Goal: Transaction & Acquisition: Subscribe to service/newsletter

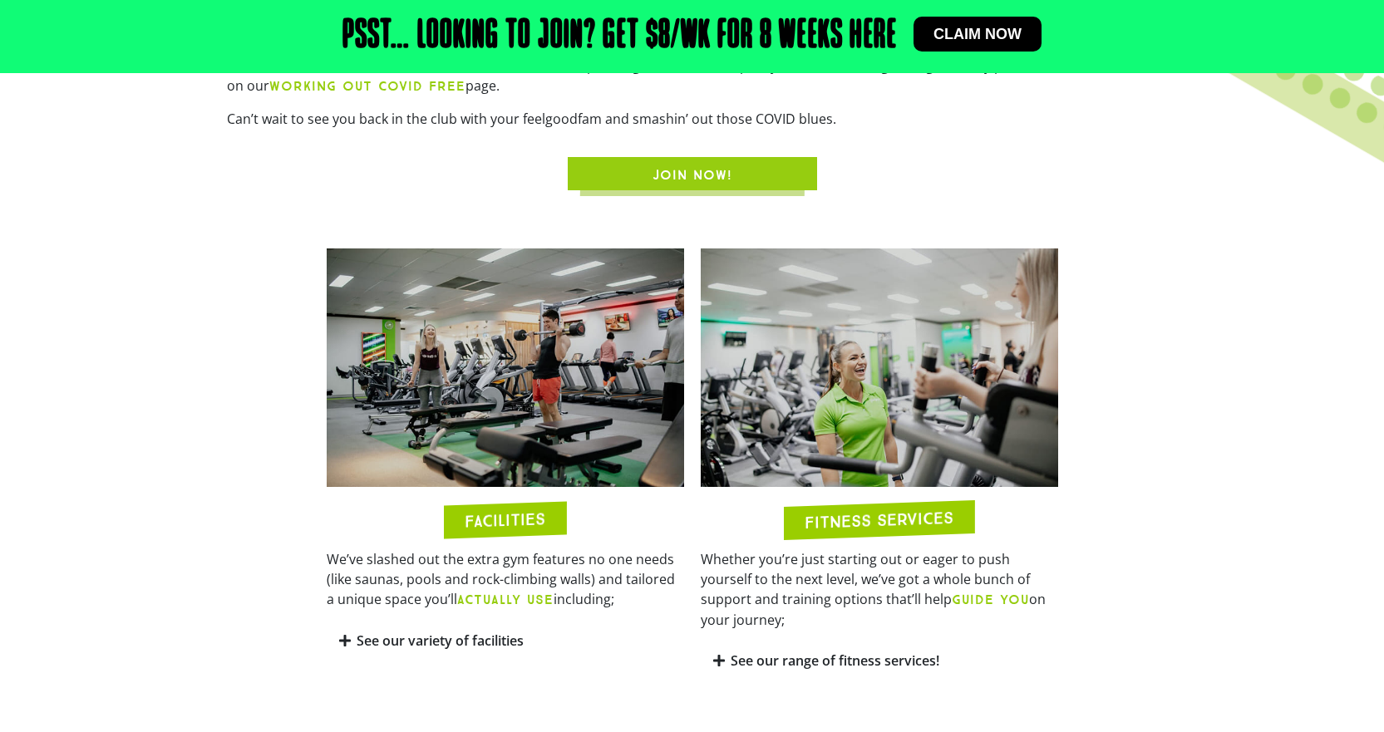
scroll to position [499, 0]
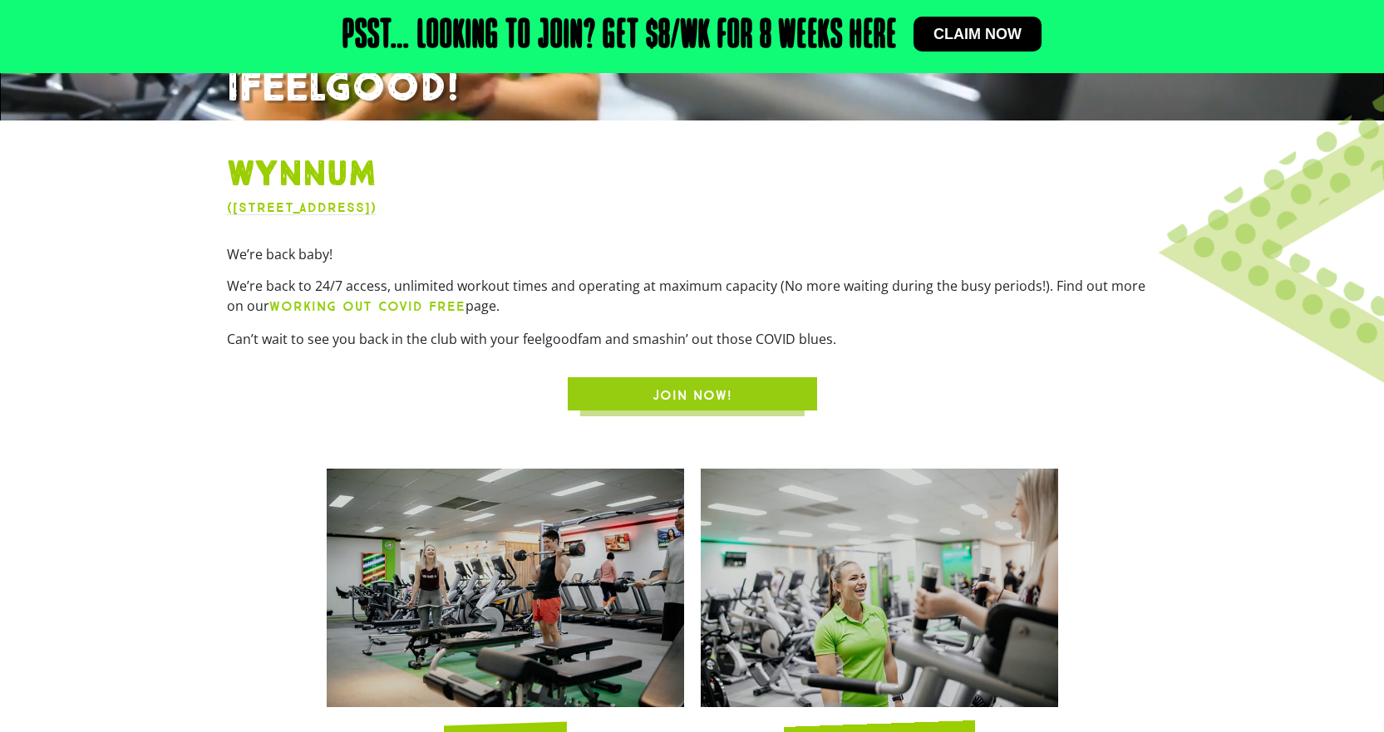
click at [981, 32] on span "Claim now" at bounding box center [978, 34] width 88 height 15
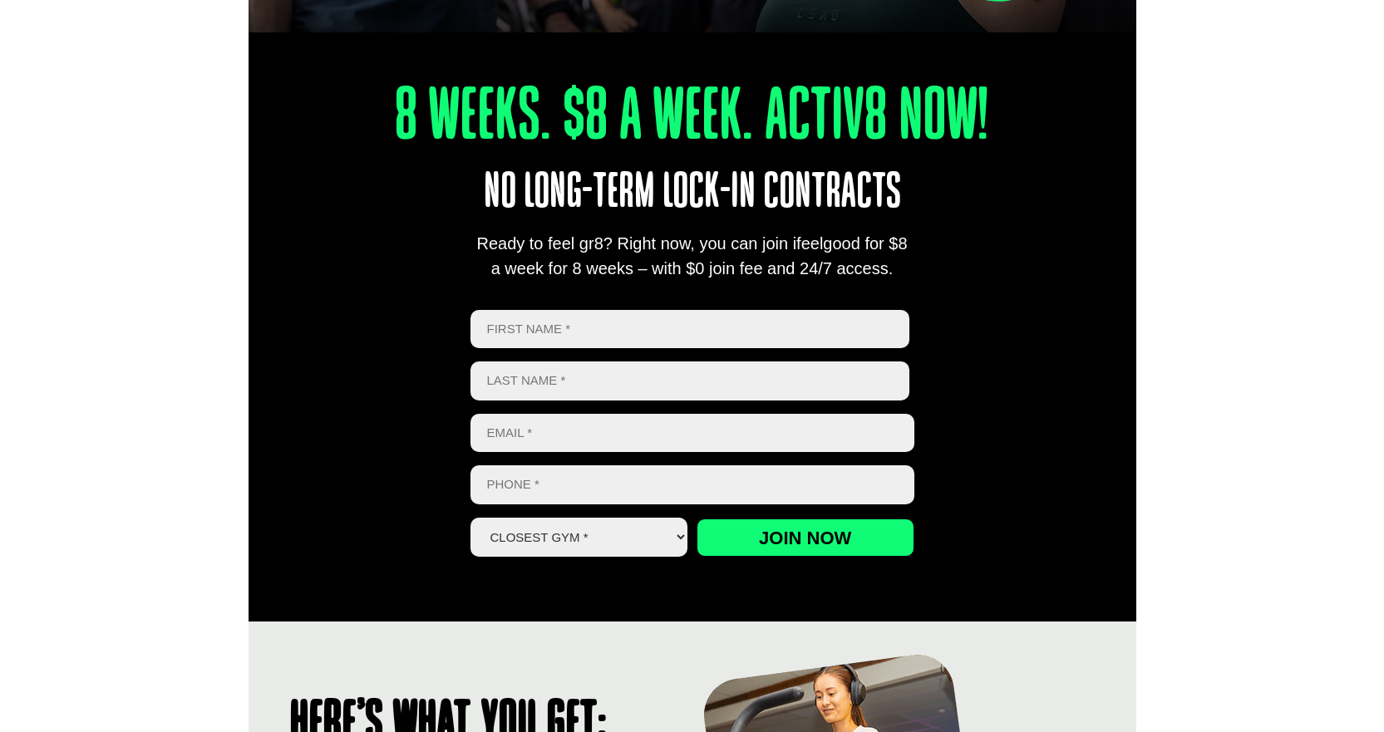
scroll to position [582, 0]
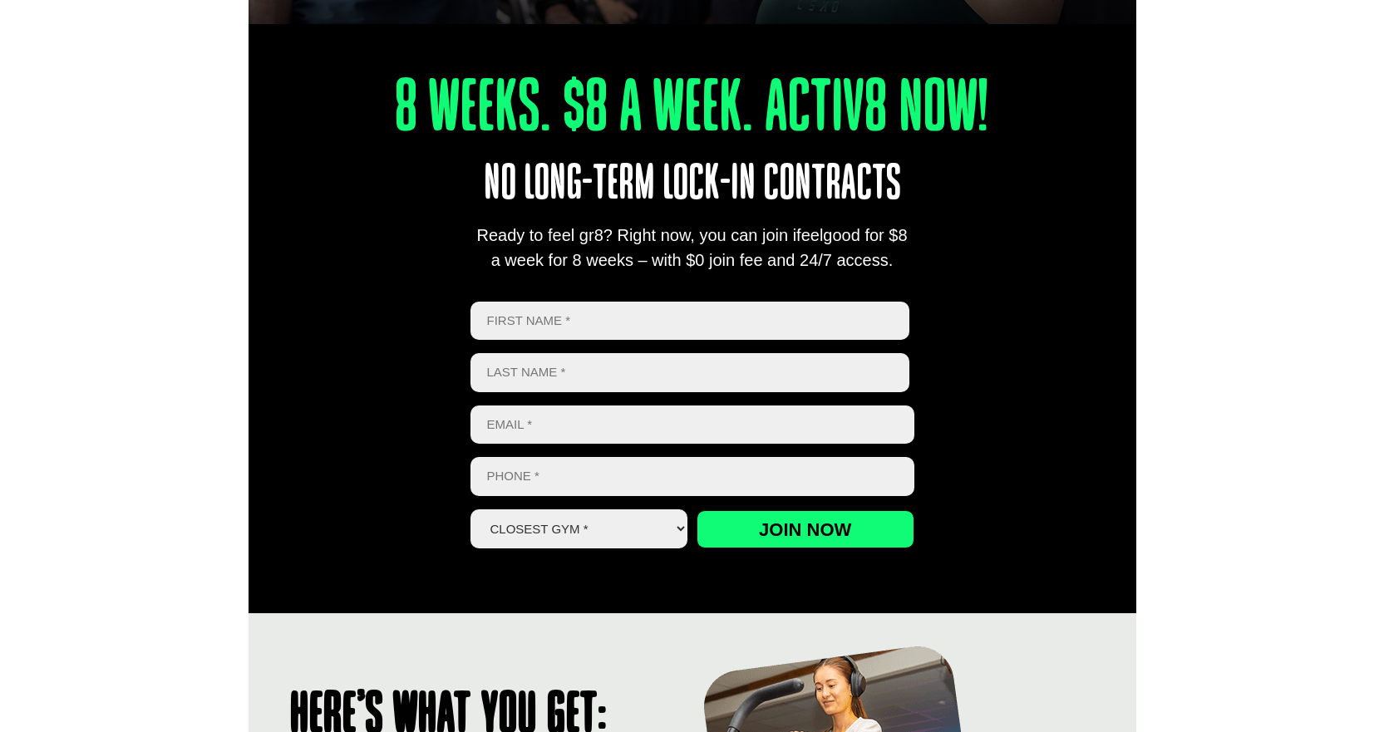
click at [579, 324] on input "First" at bounding box center [691, 321] width 440 height 39
click at [588, 324] on input "First" at bounding box center [691, 321] width 440 height 39
type input "[PERSON_NAME]"
click at [574, 357] on input "Last name" at bounding box center [691, 372] width 440 height 39
drag, startPoint x: 559, startPoint y: 378, endPoint x: 498, endPoint y: 374, distance: 60.8
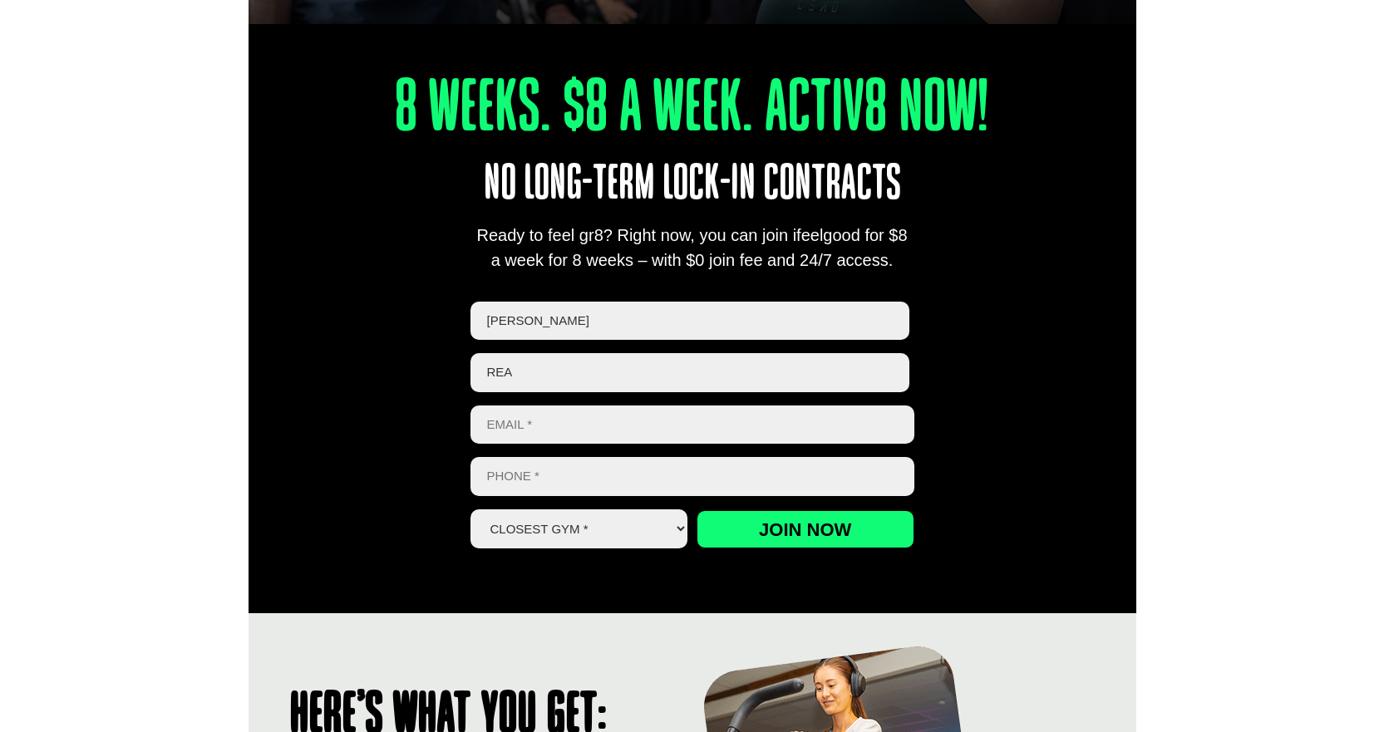
click at [498, 374] on input "Rea" at bounding box center [691, 372] width 440 height 39
type input "Reade"
click at [530, 420] on input "Email *" at bounding box center [693, 425] width 444 height 39
click at [536, 432] on input "Email *" at bounding box center [693, 425] width 444 height 39
type input "[EMAIL_ADDRESS][DOMAIN_NAME]"
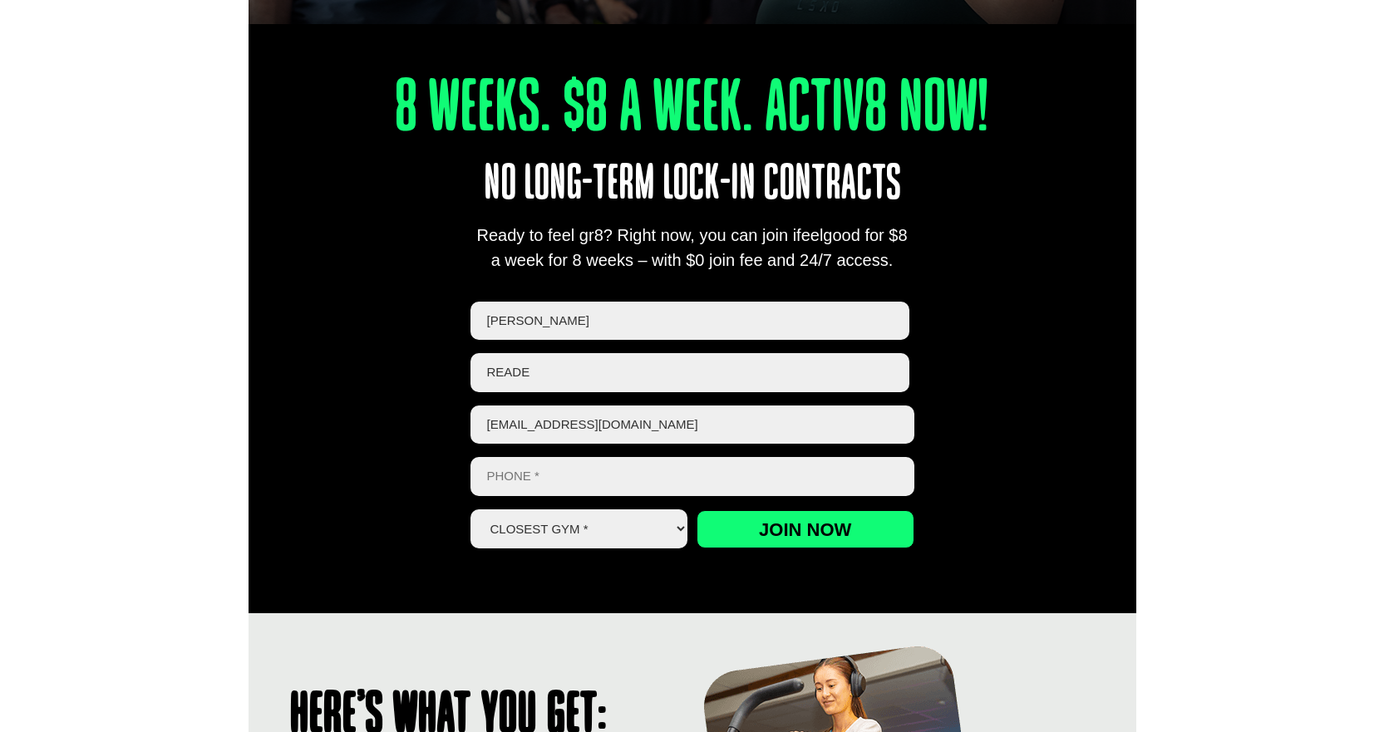
click at [535, 489] on input "Phone *" at bounding box center [693, 476] width 444 height 39
type input "0407621324"
drag, startPoint x: 629, startPoint y: 530, endPoint x: 623, endPoint y: 539, distance: 10.8
click at [629, 533] on select "Closest Gym * [GEOGRAPHIC_DATA] [GEOGRAPHIC_DATA] [GEOGRAPHIC_DATA] [GEOGRAPHIC…" at bounding box center [580, 529] width 218 height 39
select select "Wynnum"
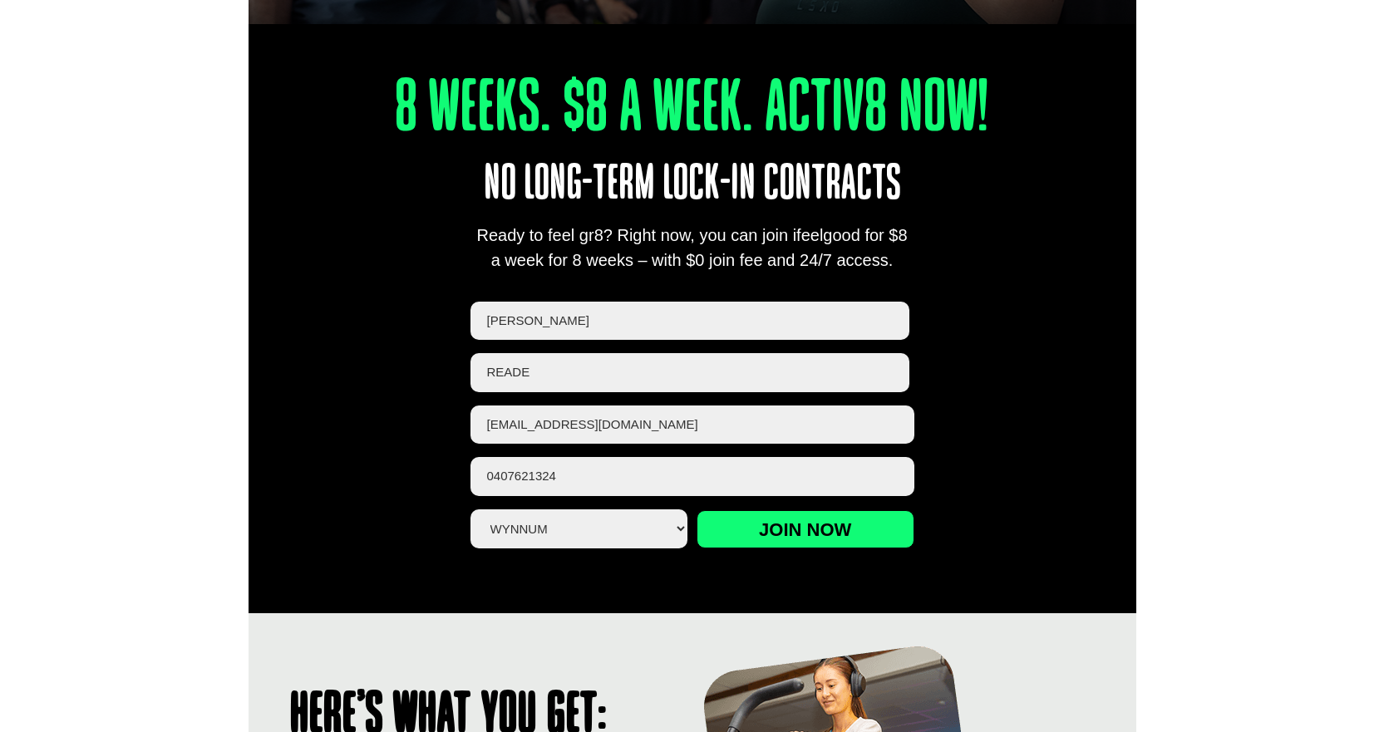
click at [471, 510] on select "Closest Gym * [GEOGRAPHIC_DATA] [GEOGRAPHIC_DATA] [GEOGRAPHIC_DATA] [GEOGRAPHIC…" at bounding box center [580, 529] width 218 height 39
click at [782, 527] on input "Join now" at bounding box center [806, 529] width 218 height 38
